Goal: Task Accomplishment & Management: Complete application form

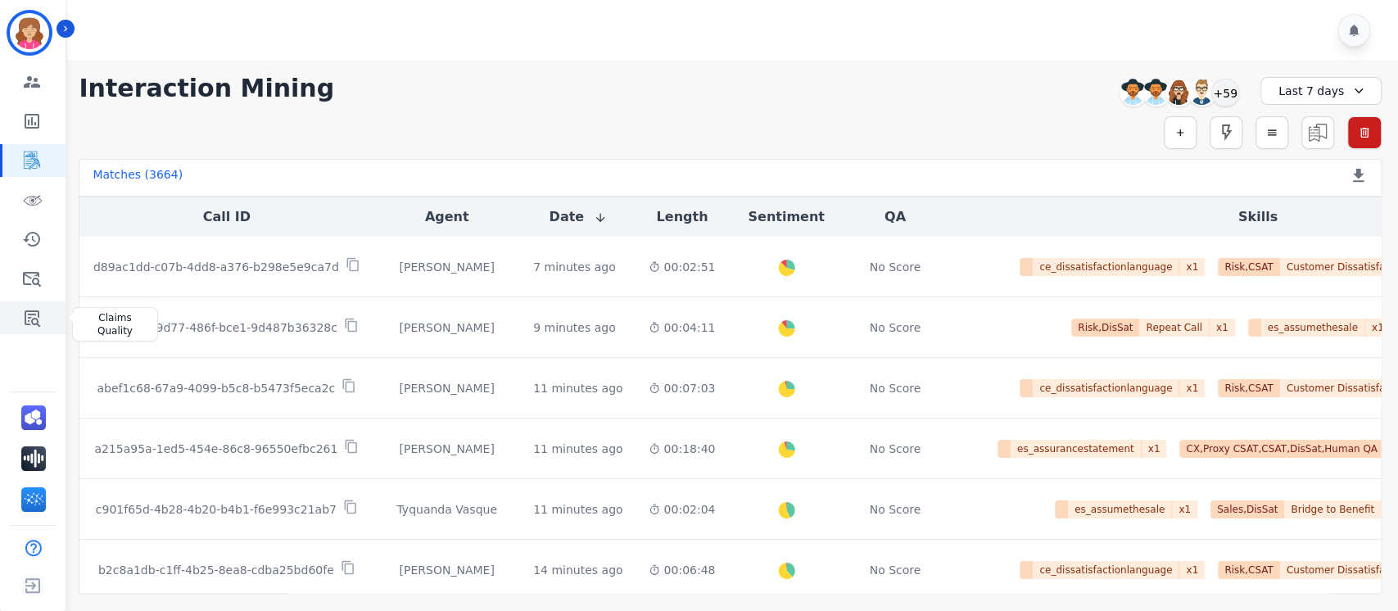
click at [32, 315] on icon "Sidebar" at bounding box center [33, 318] width 16 height 16
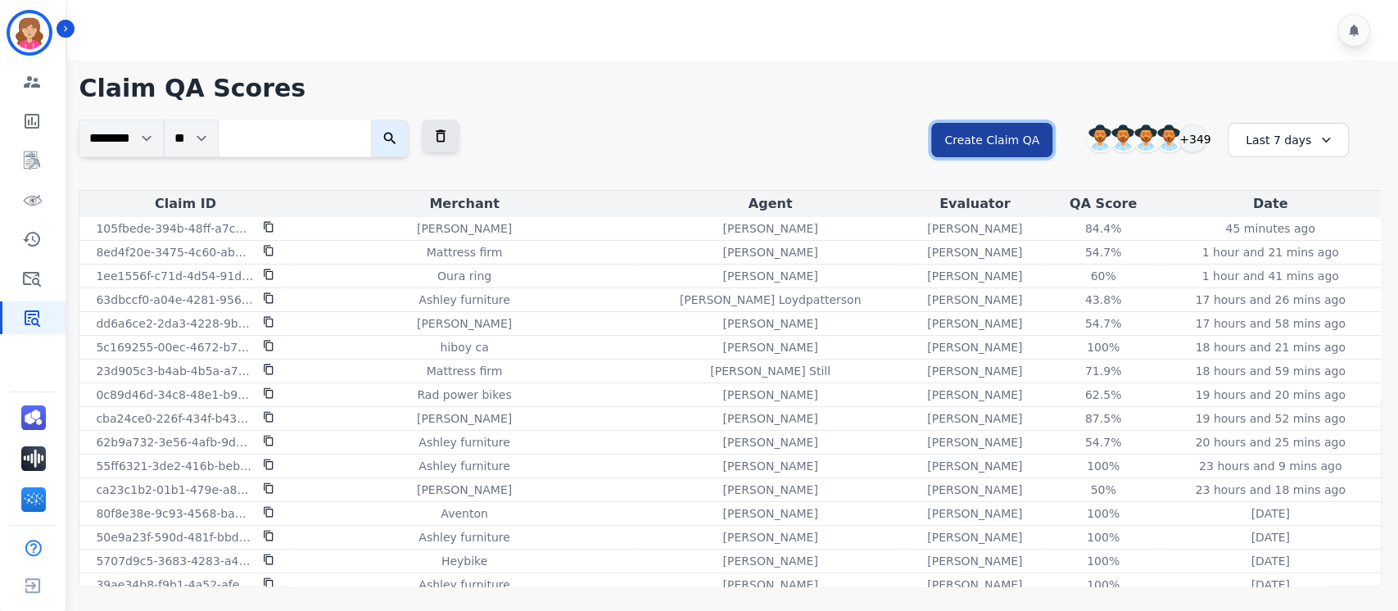
click at [1013, 135] on button "Create Claim QA" at bounding box center [991, 140] width 121 height 34
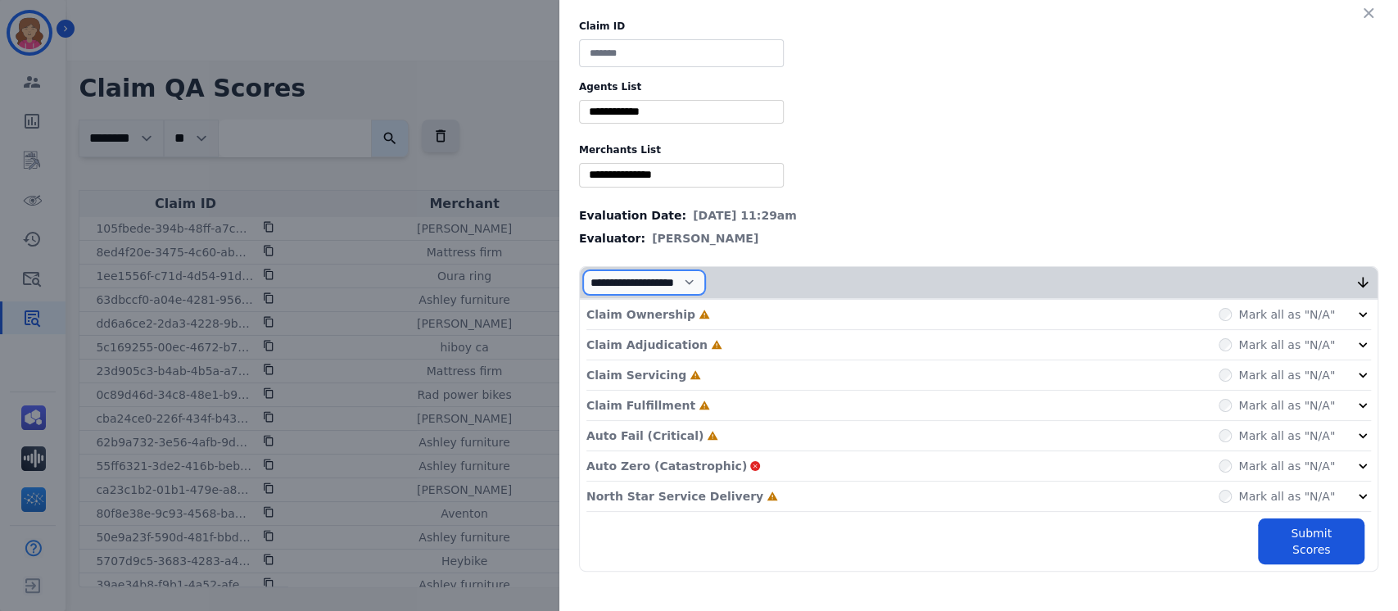
click at [705, 280] on select "**********" at bounding box center [644, 282] width 122 height 25
click at [917, 144] on label "Merchants List" at bounding box center [978, 149] width 799 height 13
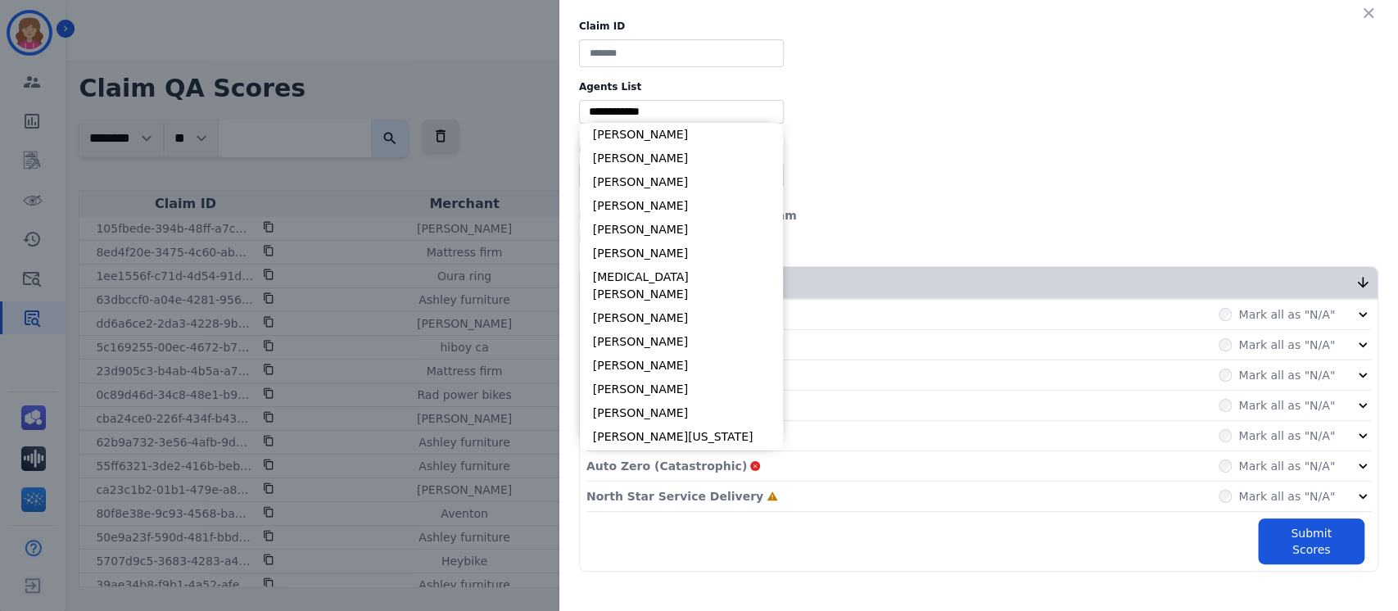
click at [719, 113] on input "selected options" at bounding box center [681, 111] width 197 height 17
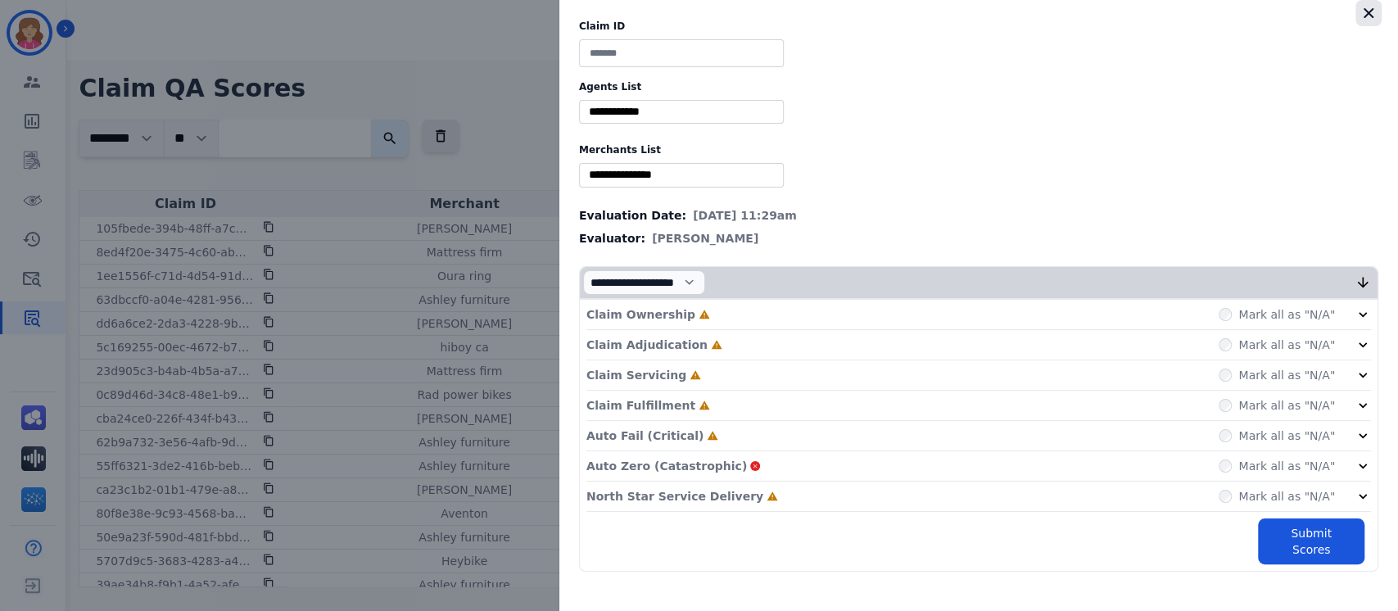
click at [1378, 9] on button "button" at bounding box center [1369, 13] width 26 height 26
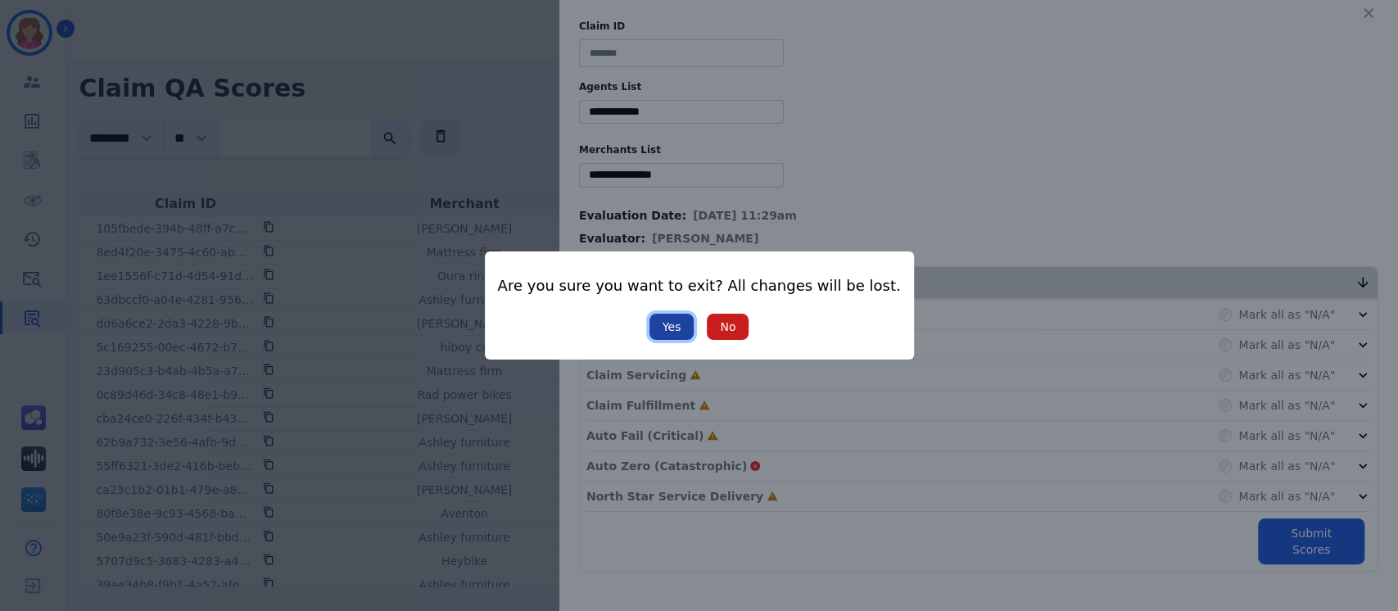
click at [670, 333] on button "Yes" at bounding box center [671, 327] width 45 height 26
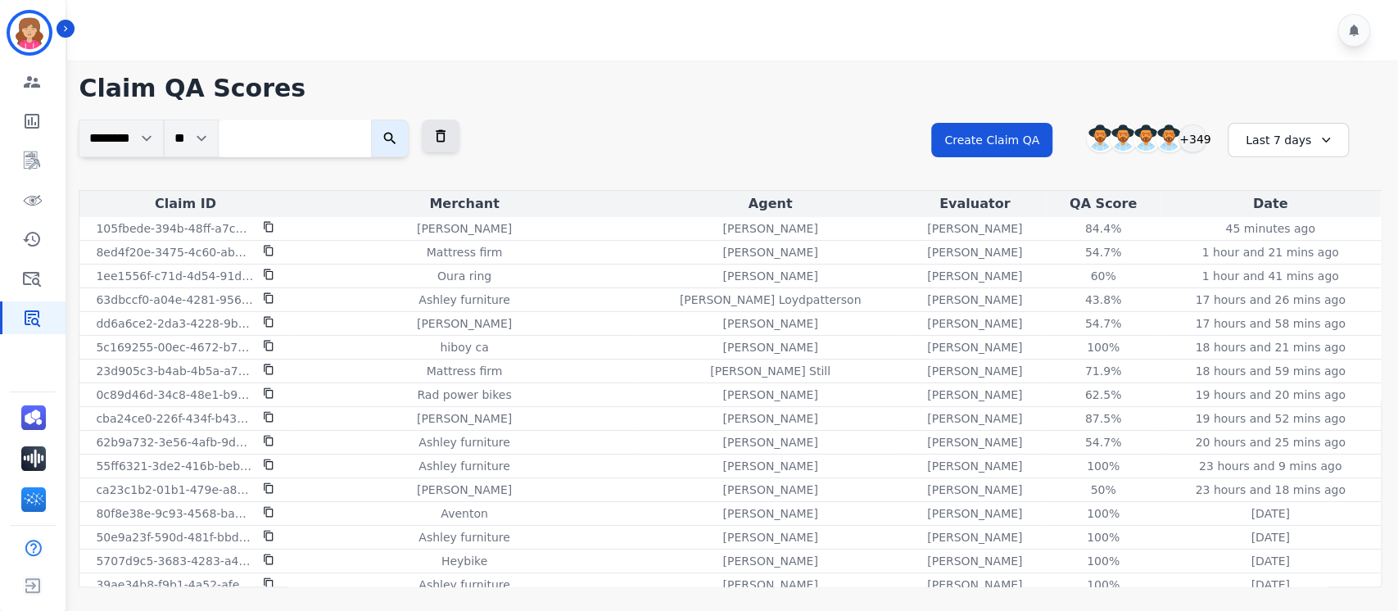
click at [246, 138] on input "search" at bounding box center [295, 139] width 152 height 38
